Goal: Task Accomplishment & Management: Complete application form

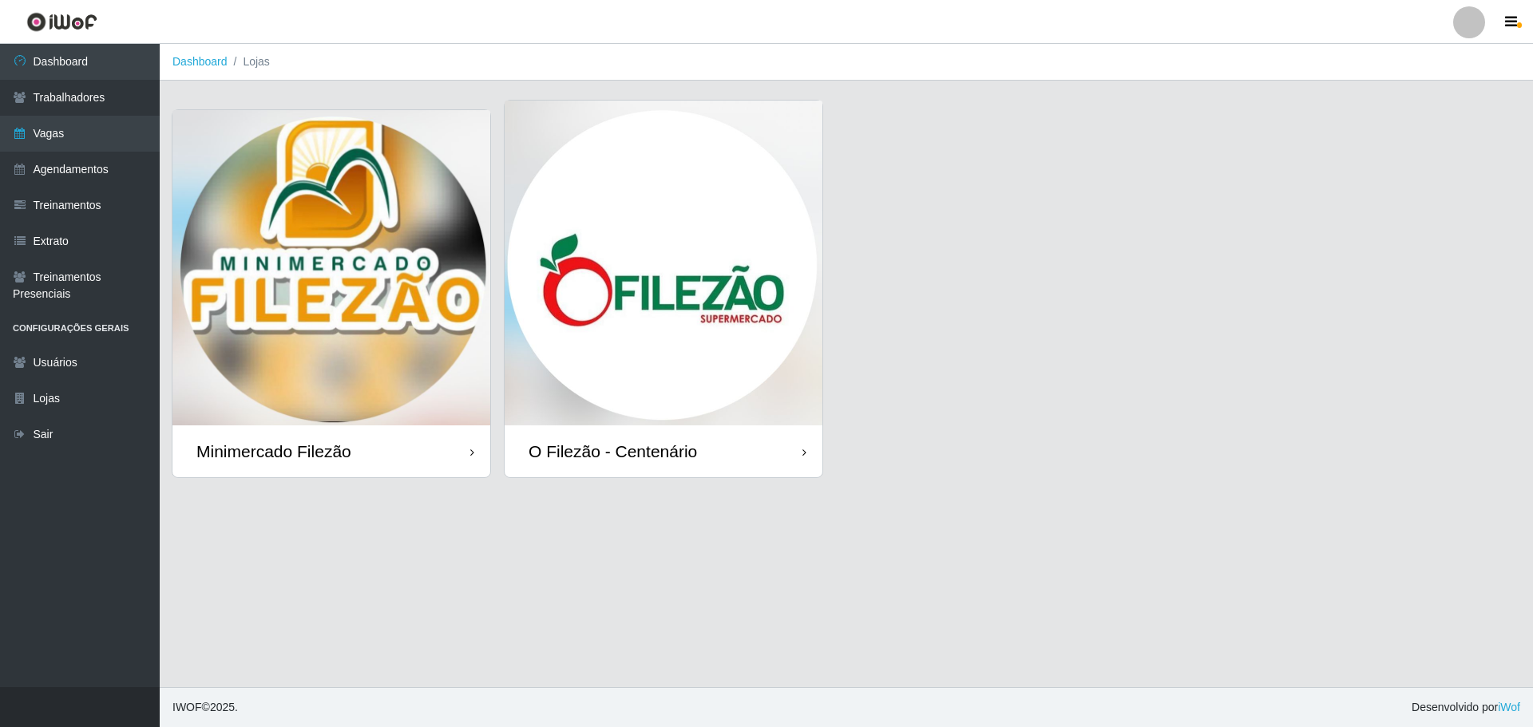
click at [620, 318] on img at bounding box center [664, 263] width 318 height 325
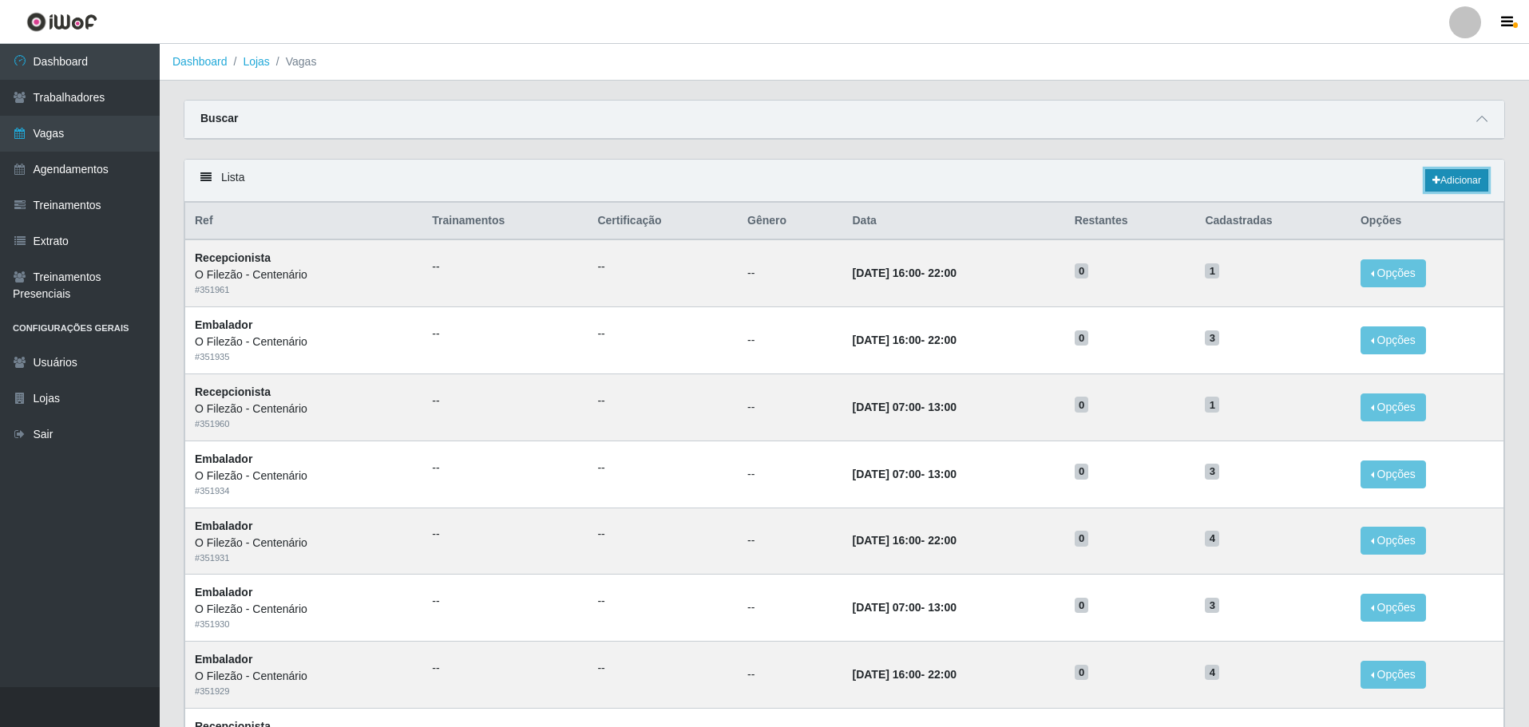
click at [1459, 179] on link "Adicionar" at bounding box center [1456, 180] width 63 height 22
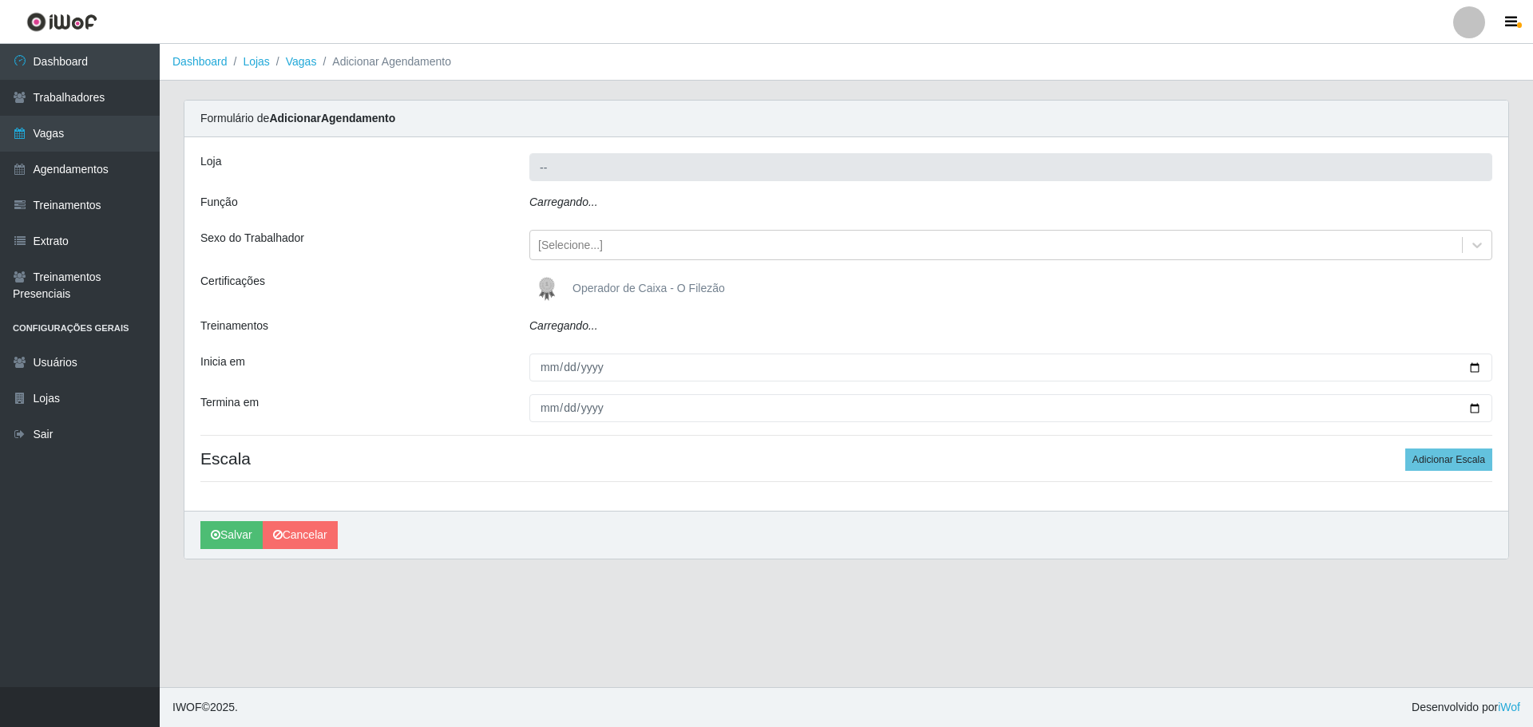
type input "O Filezão - Centenário"
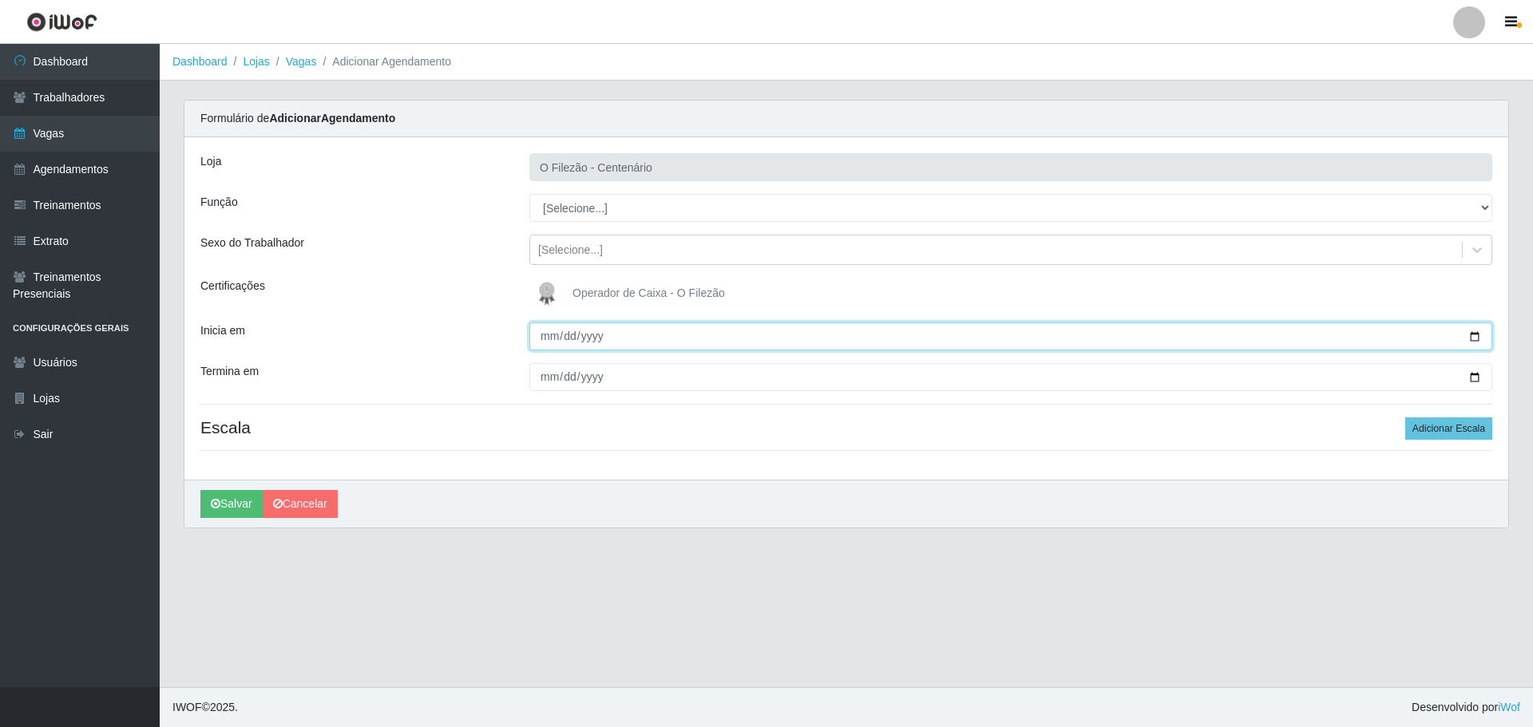
click at [1467, 339] on input "Inicia em" at bounding box center [1010, 337] width 963 height 28
click at [1478, 334] on input "Inicia em" at bounding box center [1010, 337] width 963 height 28
type input "[DATE]"
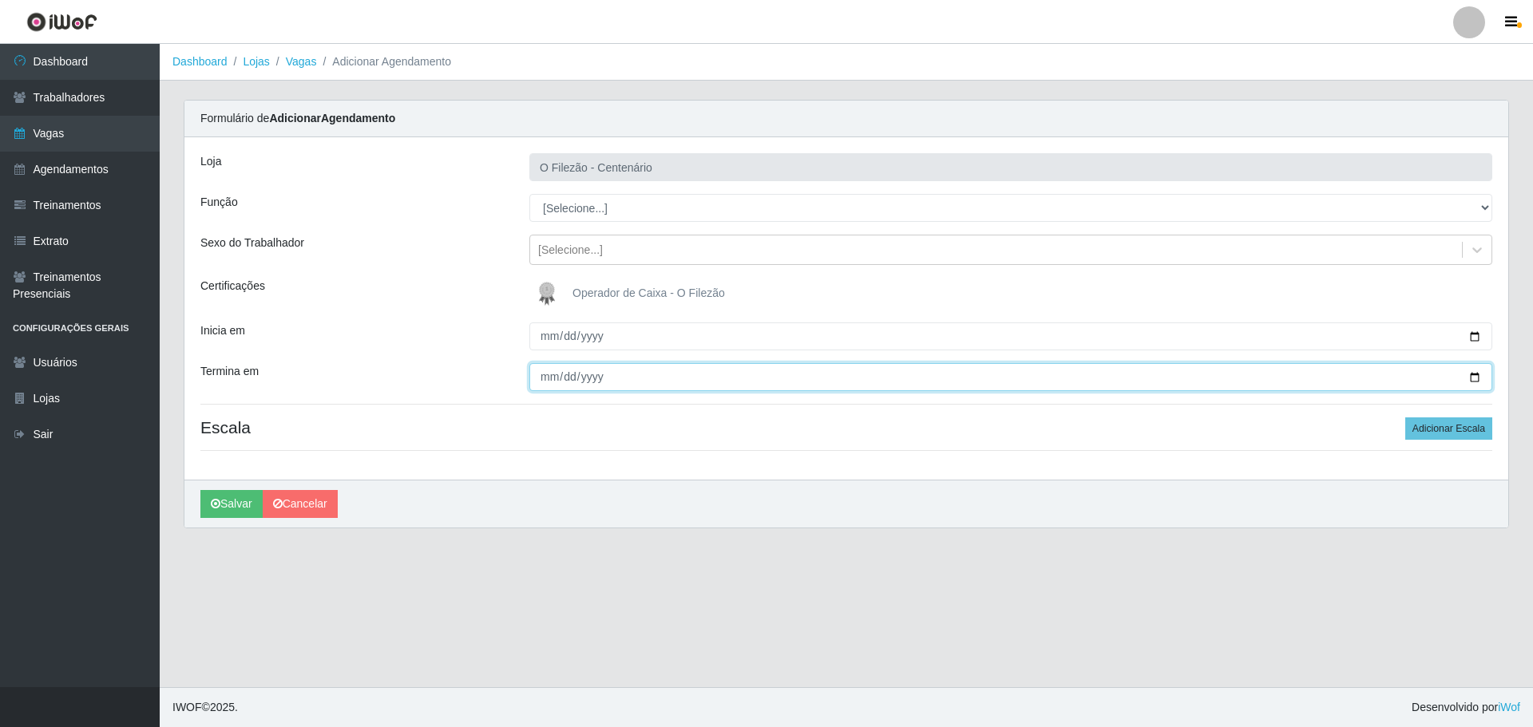
click at [1473, 375] on input "Termina em" at bounding box center [1010, 377] width 963 height 28
type input "[DATE]"
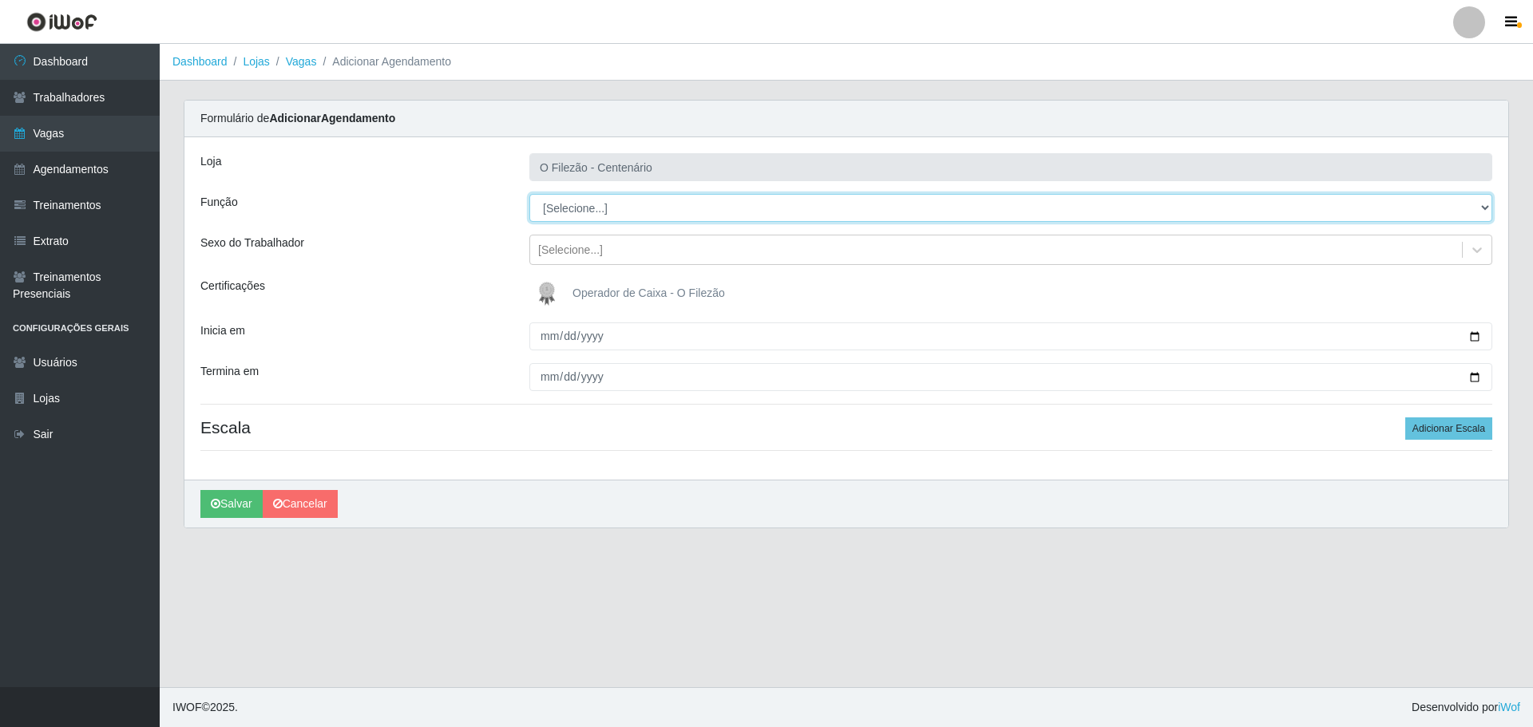
click at [582, 216] on select "[Selecione...] Auxiliar de Estacionamento Auxiliar de Estacionamento + Auxiliar…" at bounding box center [1010, 208] width 963 height 28
select select "1"
click at [529, 194] on select "[Selecione...] Auxiliar de Estacionamento Auxiliar de Estacionamento + Auxiliar…" at bounding box center [1010, 208] width 963 height 28
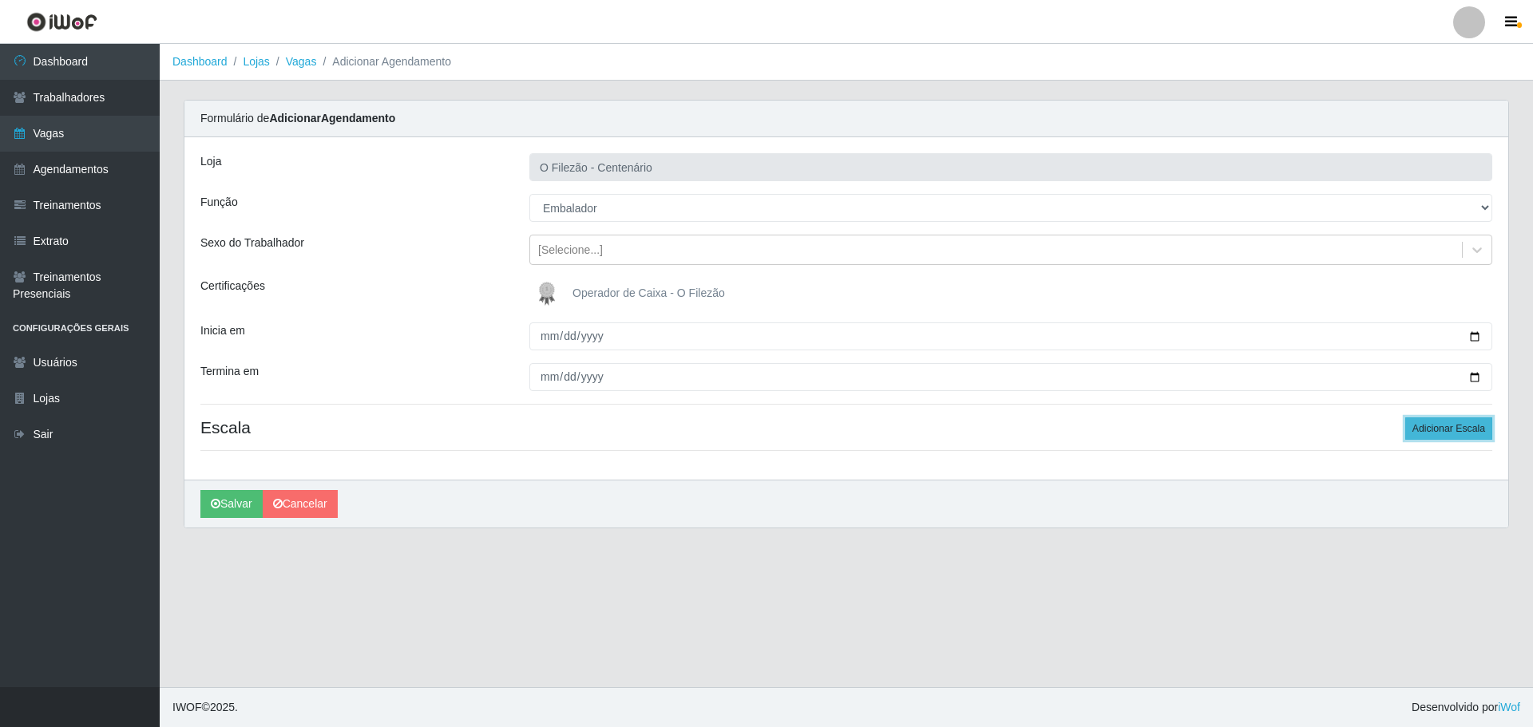
click at [1453, 431] on button "Adicionar Escala" at bounding box center [1448, 429] width 87 height 22
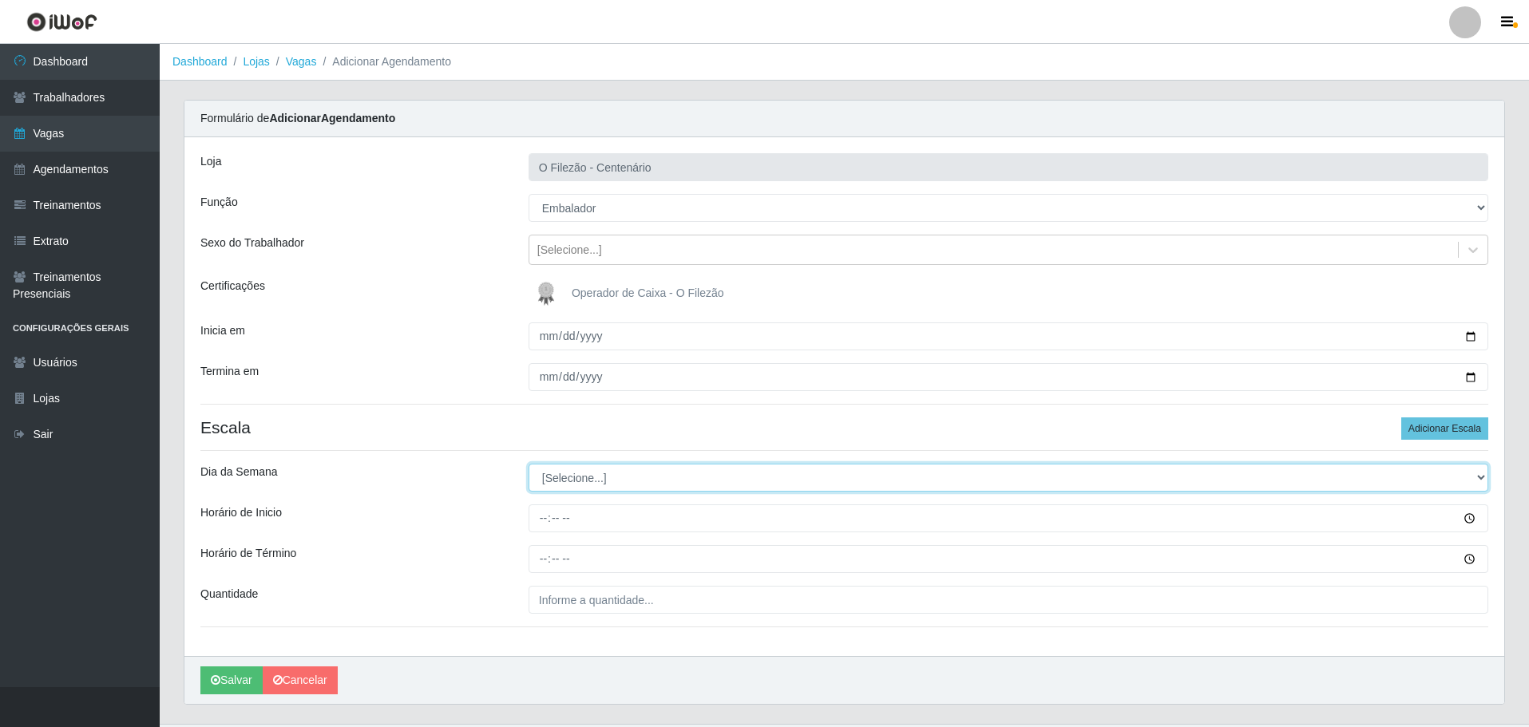
click at [561, 480] on select "[Selecione...] Segunda Terça Quarta Quinta Sexta Sábado Domingo" at bounding box center [1009, 478] width 960 height 28
select select "6"
click at [529, 464] on select "[Selecione...] Segunda Terça Quarta Quinta Sexta Sábado Domingo" at bounding box center [1009, 478] width 960 height 28
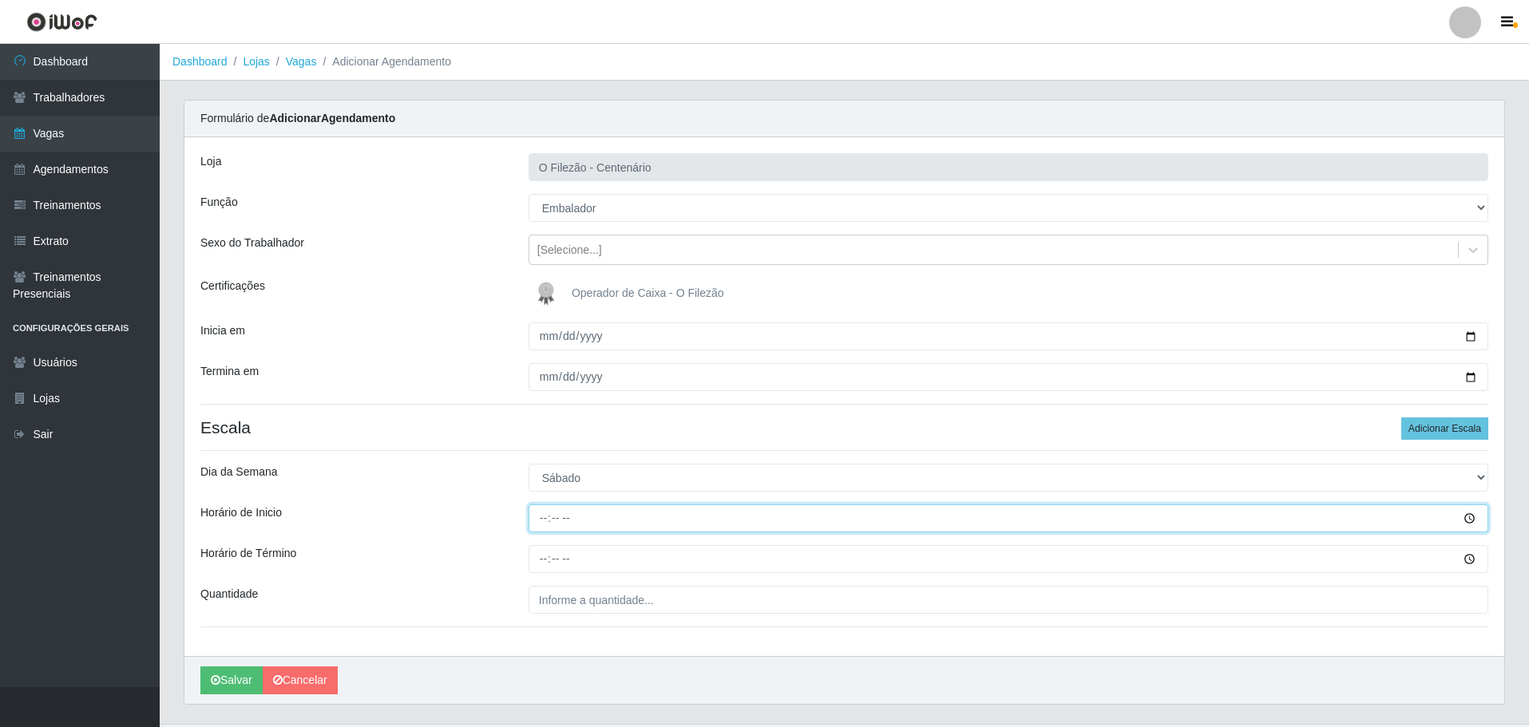
click at [542, 525] on input "Horário de Inicio" at bounding box center [1009, 519] width 960 height 28
type input "08:00"
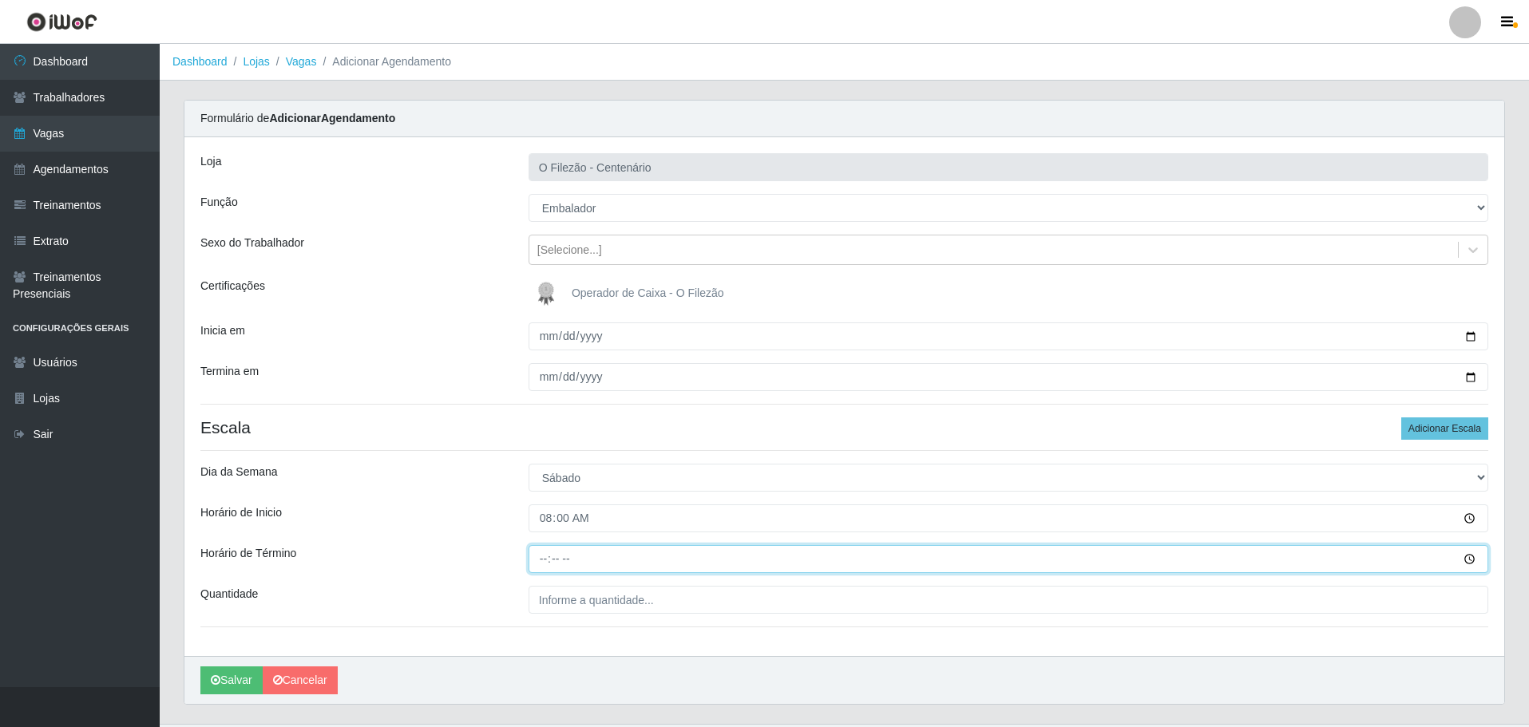
click at [535, 568] on input "Horário de Término" at bounding box center [1009, 559] width 960 height 28
type input "14:00"
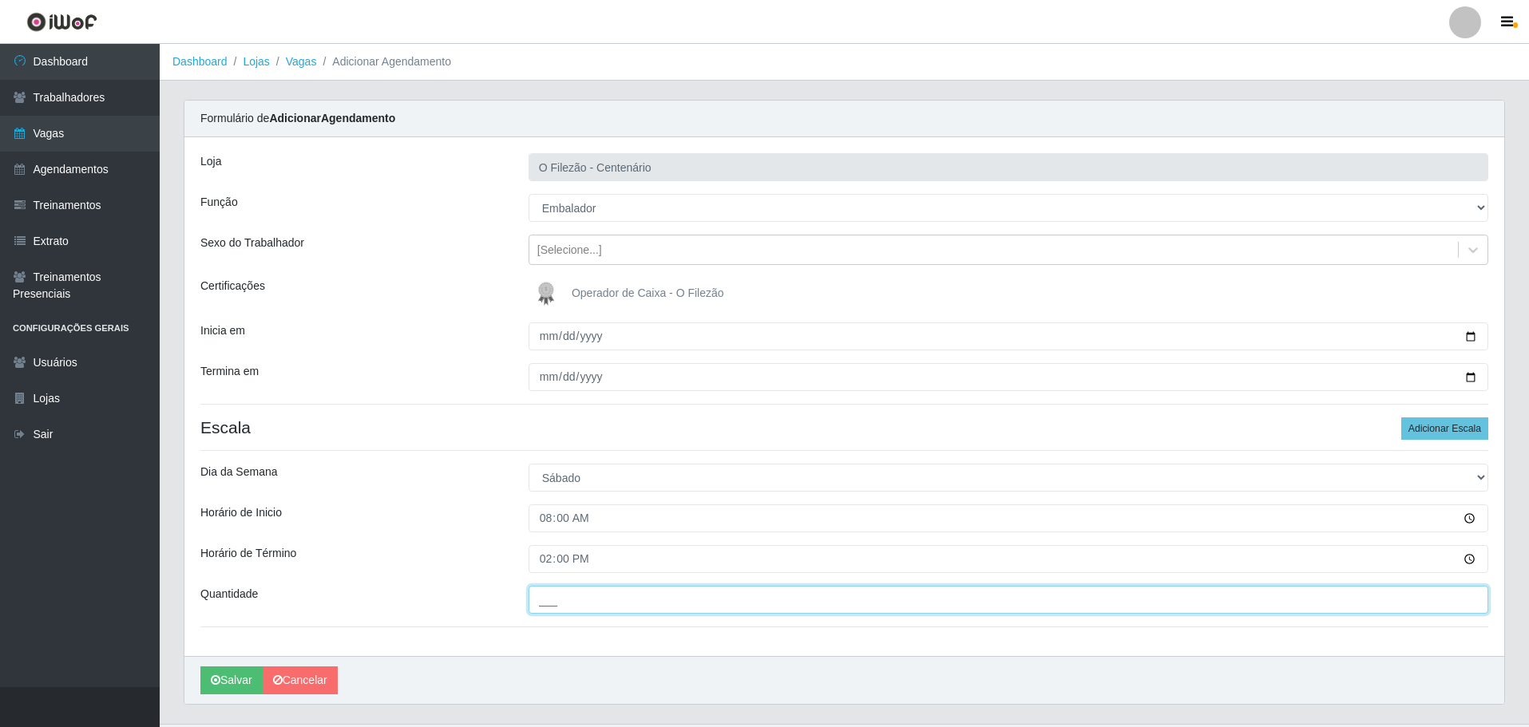
click at [584, 599] on input "___" at bounding box center [1009, 600] width 960 height 28
type input "01_"
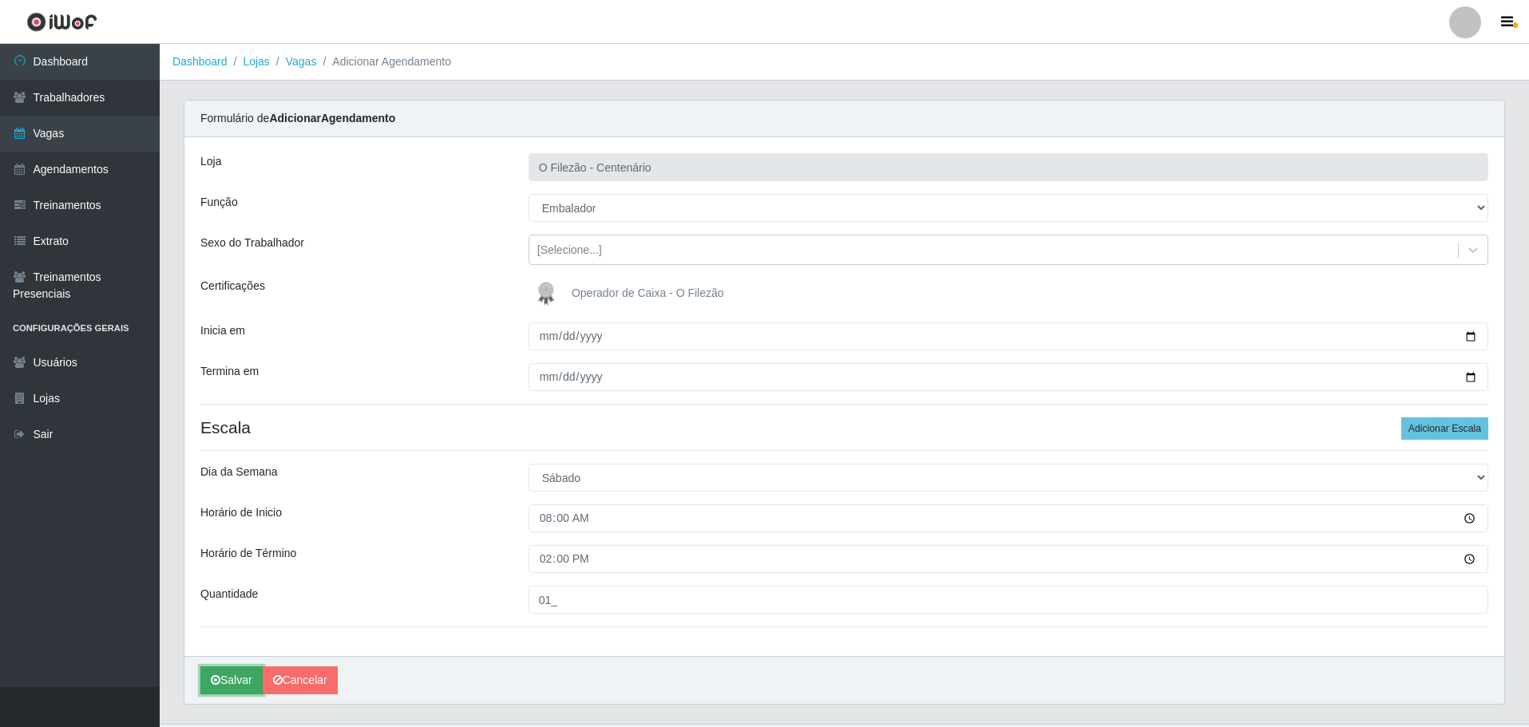
click at [221, 670] on button "Salvar" at bounding box center [231, 681] width 62 height 28
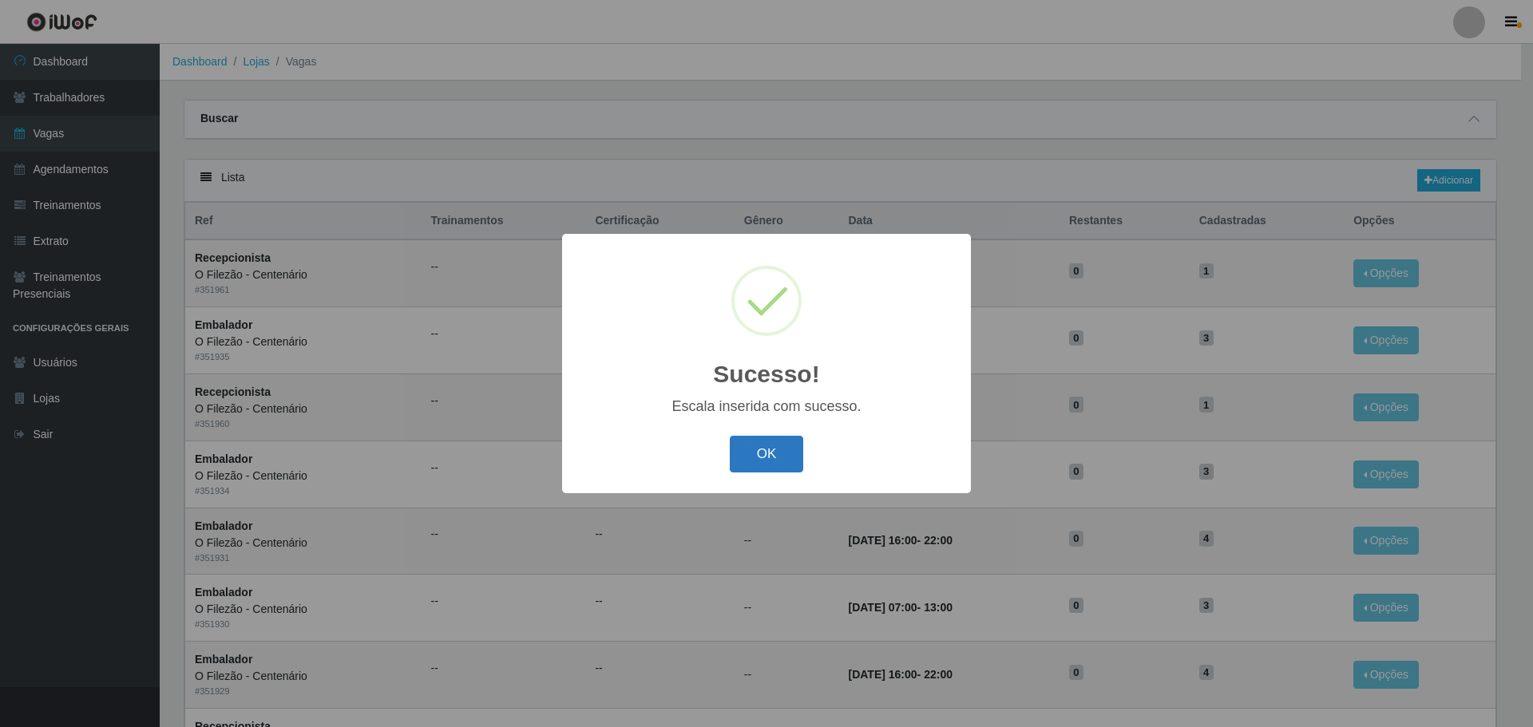
click at [766, 451] on button "OK" at bounding box center [767, 455] width 74 height 38
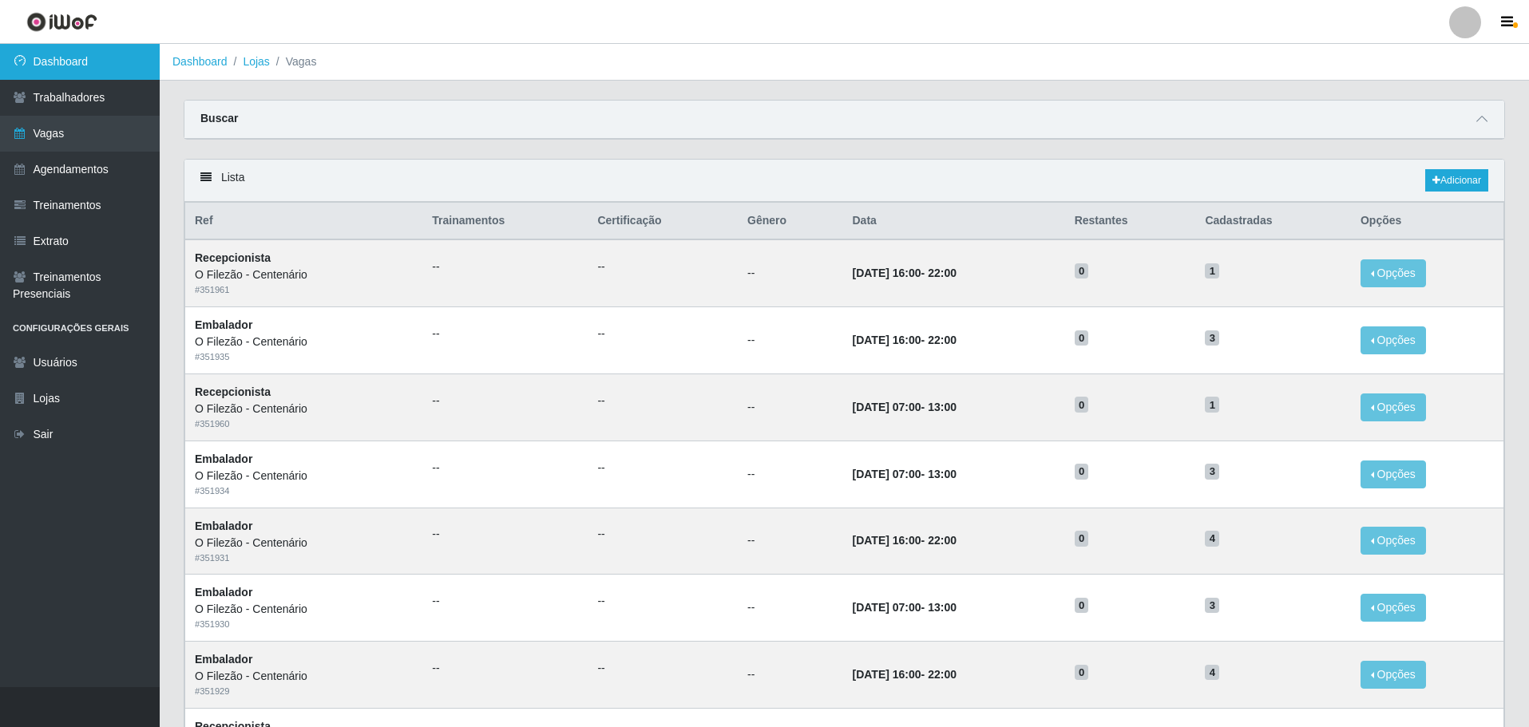
click at [67, 55] on link "Dashboard" at bounding box center [80, 62] width 160 height 36
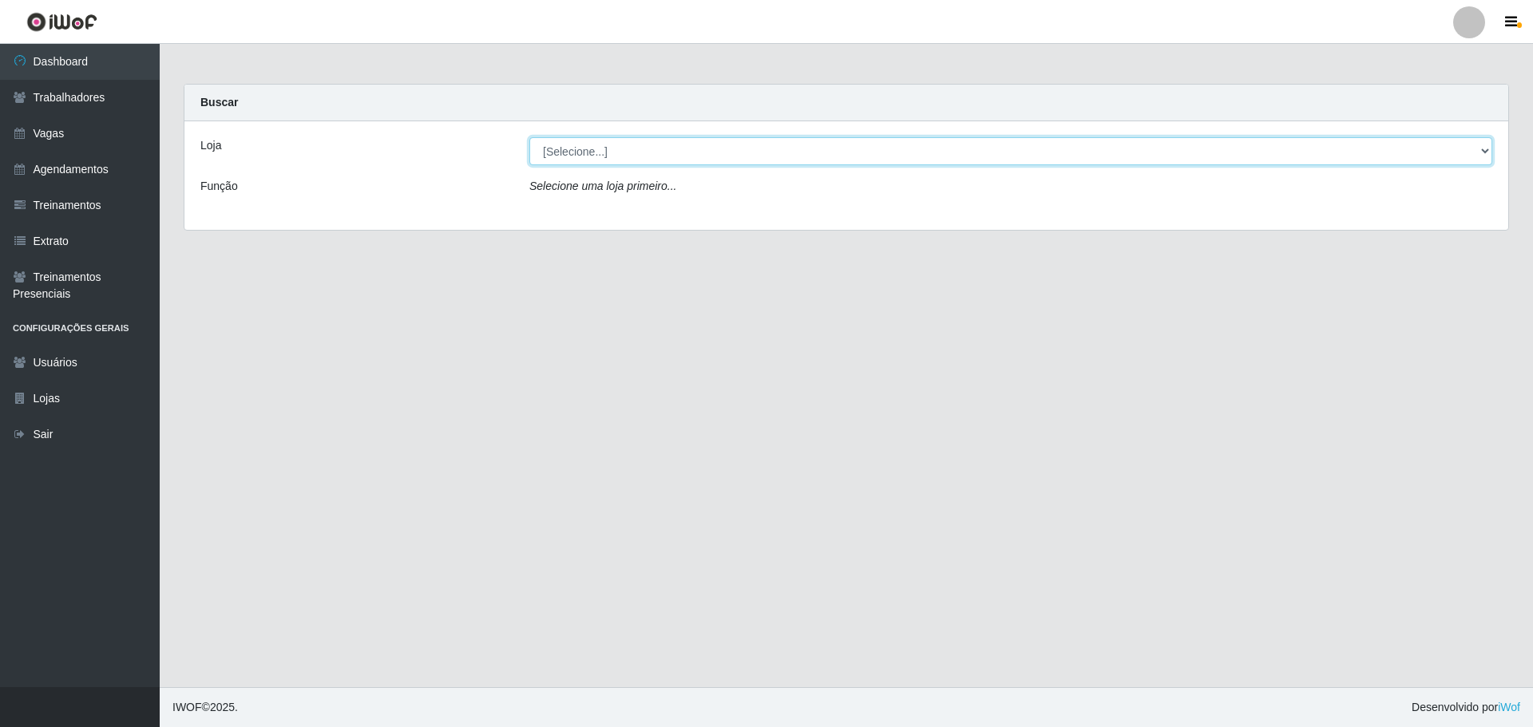
click at [692, 156] on select "[Selecione...] Minimercado Filezão O Filezão - Centenário" at bounding box center [1010, 151] width 963 height 28
select select "203"
click at [529, 137] on select "[Selecione...] Minimercado Filezão O Filezão - Centenário" at bounding box center [1010, 151] width 963 height 28
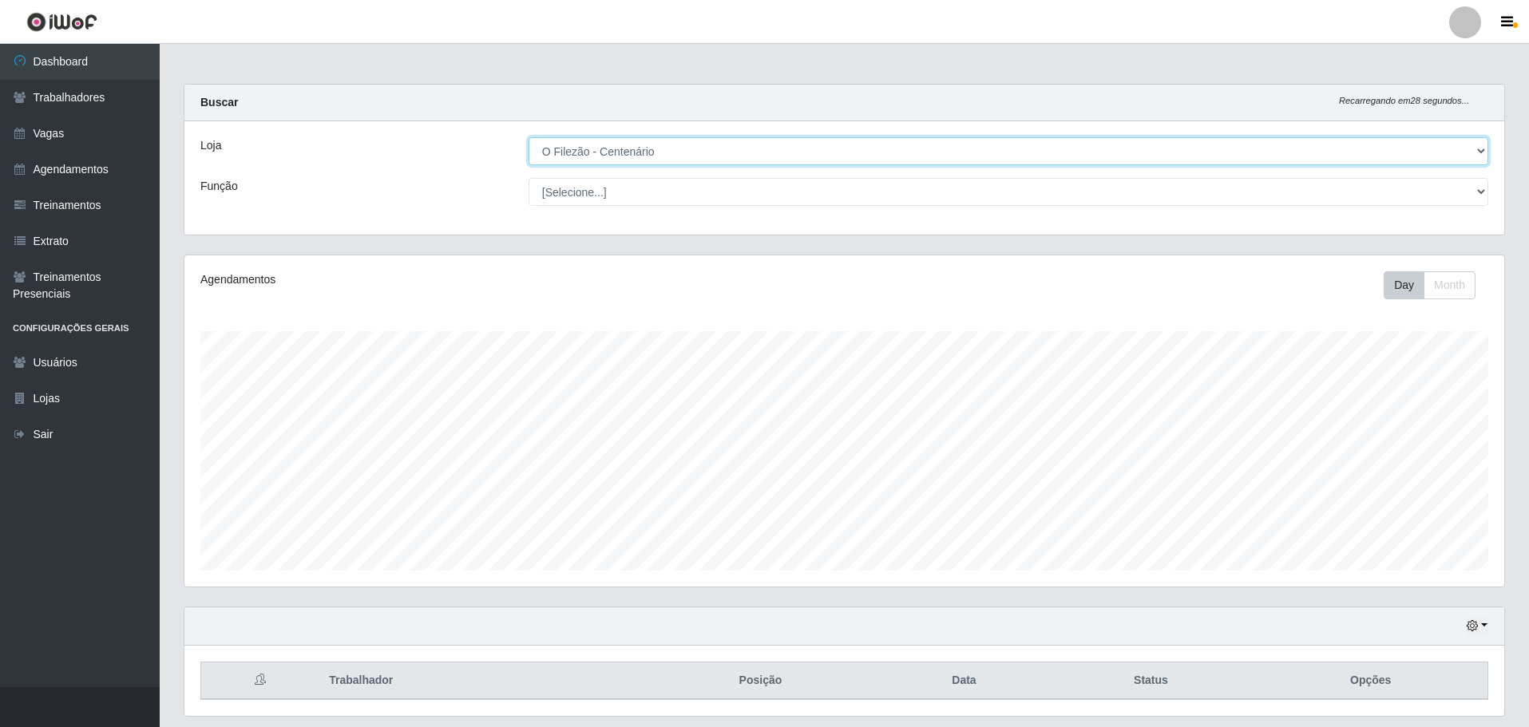
scroll to position [49, 0]
